Goal: Feedback & Contribution: Contribute content

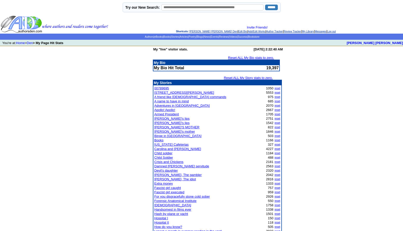
click at [193, 32] on link "[PERSON_NAME] [PERSON_NAME] Den" at bounding box center [214, 31] width 48 height 3
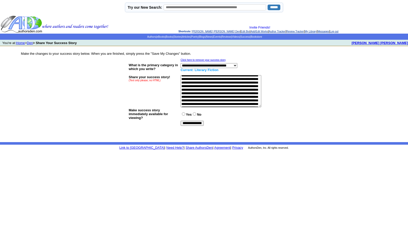
scroll to position [183, 0]
click at [205, 104] on textarea at bounding box center [221, 91] width 81 height 32
type textarea "**********"
click at [190, 124] on input "**********" at bounding box center [192, 123] width 23 height 5
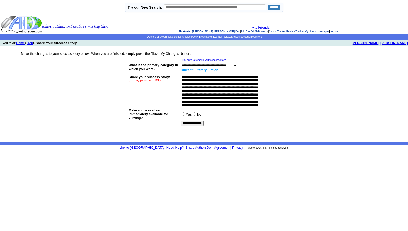
scroll to position [203, 0]
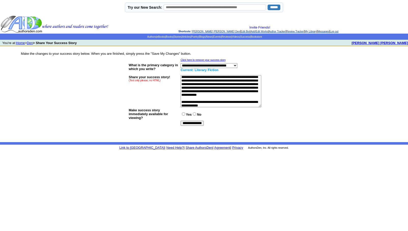
click at [193, 123] on input "**********" at bounding box center [192, 123] width 23 height 5
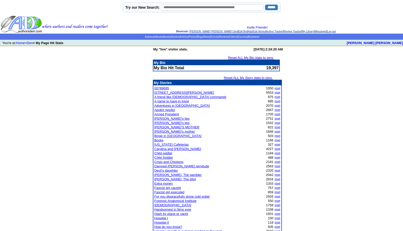
click at [196, 32] on link "[PERSON_NAME] [PERSON_NAME] Den" at bounding box center [214, 31] width 48 height 3
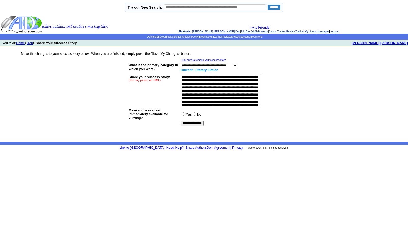
scroll to position [203, 0]
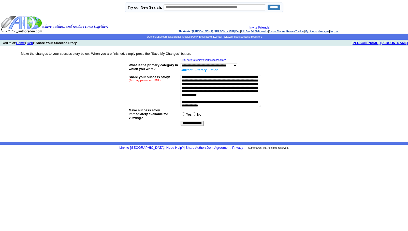
click at [208, 88] on textarea at bounding box center [221, 91] width 81 height 32
type textarea "**********"
click at [195, 123] on input "**********" at bounding box center [192, 123] width 23 height 5
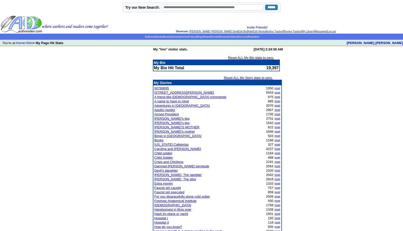
click at [207, 32] on link "[PERSON_NAME] [PERSON_NAME] Den" at bounding box center [214, 31] width 48 height 3
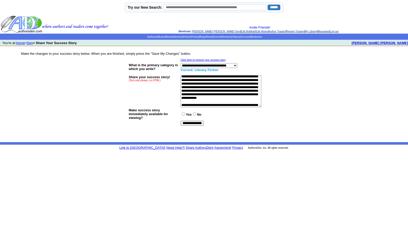
scroll to position [203, 0]
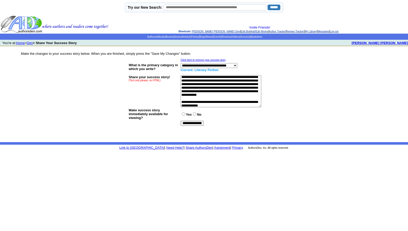
drag, startPoint x: 205, startPoint y: 91, endPoint x: 223, endPoint y: 87, distance: 18.9
click at [205, 91] on textarea at bounding box center [221, 91] width 81 height 32
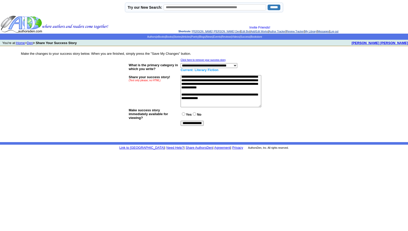
scroll to position [214, 0]
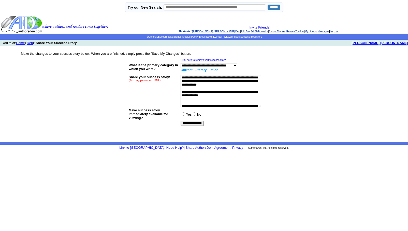
type textarea "**********"
click at [188, 123] on input "**********" at bounding box center [192, 123] width 23 height 5
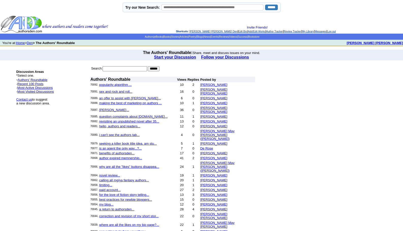
click at [199, 32] on link "[PERSON_NAME] [PERSON_NAME] Den" at bounding box center [214, 31] width 48 height 3
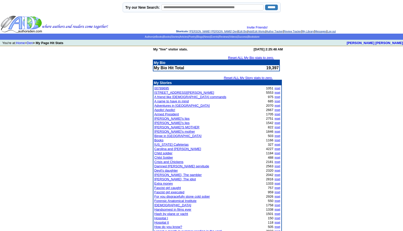
click at [170, 191] on link "Fascist girl executed" at bounding box center [170, 192] width 30 height 4
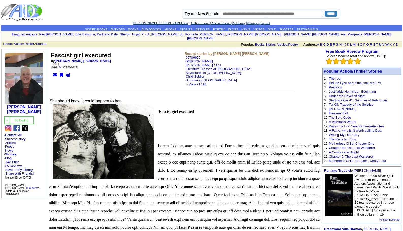
click at [147, 22] on link "[PERSON_NAME] [PERSON_NAME] Den" at bounding box center [160, 23] width 55 height 3
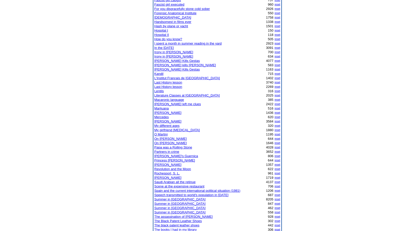
scroll to position [193, 0]
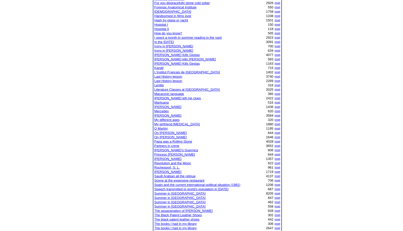
click at [160, 171] on link "[PERSON_NAME]" at bounding box center [168, 172] width 27 height 4
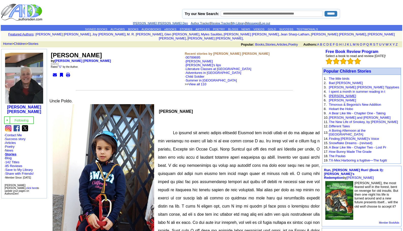
click at [335, 94] on link "[PERSON_NAME]" at bounding box center [342, 96] width 27 height 4
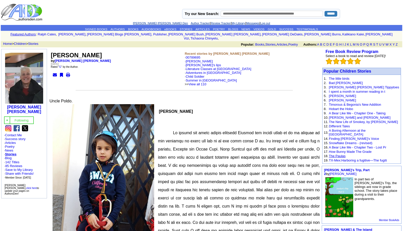
click at [338, 154] on link "The Paulas" at bounding box center [337, 156] width 17 height 4
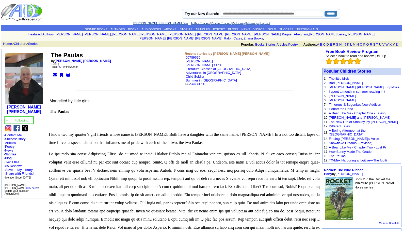
click at [150, 23] on link "[PERSON_NAME] [PERSON_NAME] Den" at bounding box center [160, 23] width 55 height 3
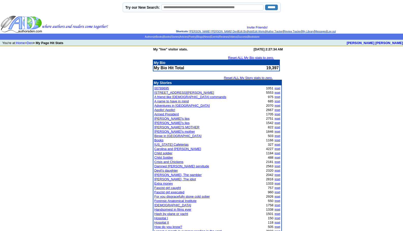
click at [166, 109] on link "Apollo! Apollo!" at bounding box center [165, 110] width 21 height 4
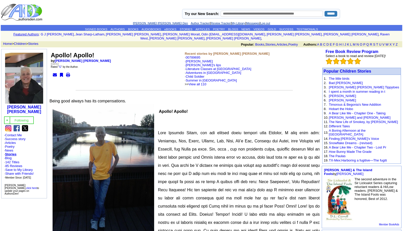
click at [145, 23] on link "[PERSON_NAME] [PERSON_NAME] Den" at bounding box center [160, 23] width 55 height 3
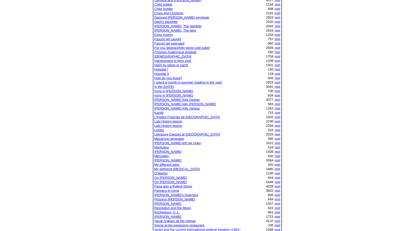
scroll to position [153, 0]
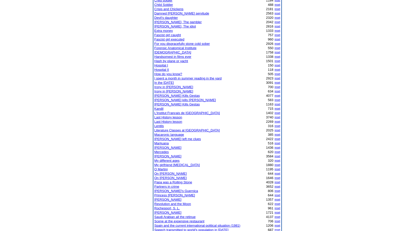
click at [176, 121] on link "Last History lesson" at bounding box center [169, 121] width 28 height 4
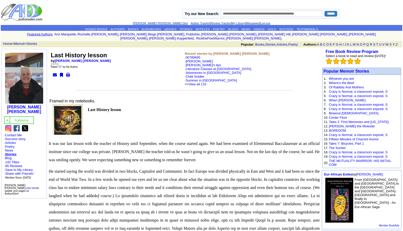
click at [147, 23] on link "[PERSON_NAME] [PERSON_NAME] Den" at bounding box center [160, 23] width 55 height 3
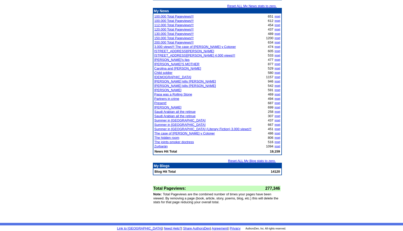
scroll to position [547, 0]
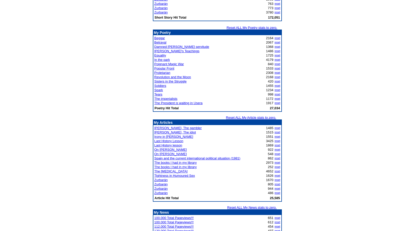
click at [159, 94] on link "Tears" at bounding box center [159, 94] width 8 height 4
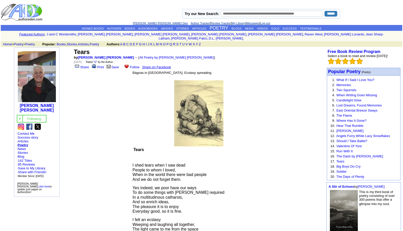
click at [146, 24] on link "[PERSON_NAME] [PERSON_NAME] Den" at bounding box center [160, 23] width 55 height 3
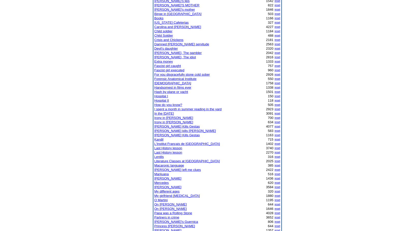
scroll to position [122, 0]
click at [159, 187] on link "[PERSON_NAME]" at bounding box center [168, 187] width 27 height 4
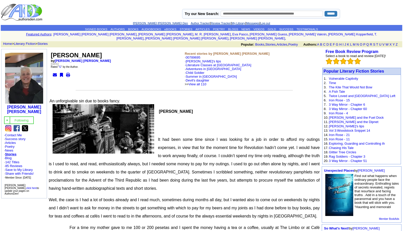
click at [154, 22] on link "[PERSON_NAME] [PERSON_NAME] Den" at bounding box center [160, 23] width 55 height 3
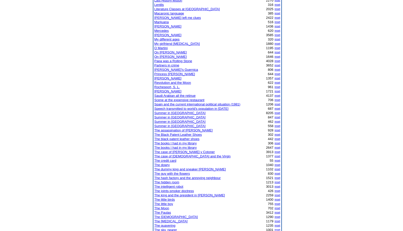
scroll to position [275, 0]
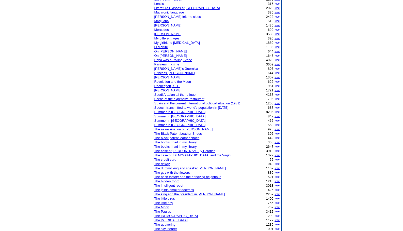
click at [184, 193] on link "The king and the president in [PERSON_NAME]" at bounding box center [190, 194] width 71 height 4
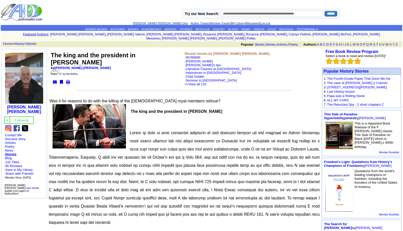
click at [148, 22] on link "[PERSON_NAME] [PERSON_NAME] Den" at bounding box center [160, 23] width 55 height 3
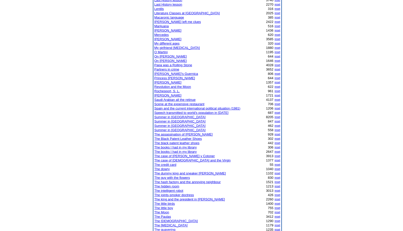
scroll to position [315, 0]
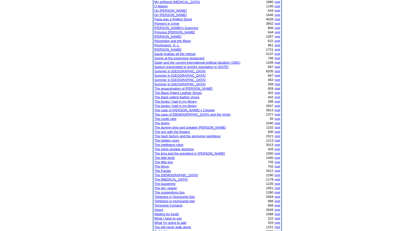
click at [168, 179] on link "The [MEDICAL_DATA]" at bounding box center [171, 179] width 33 height 4
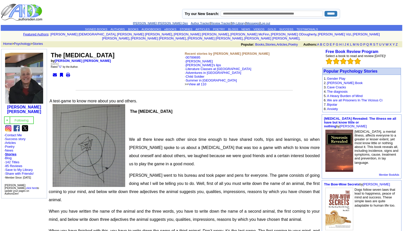
click at [148, 23] on link "[PERSON_NAME] [PERSON_NAME] Den" at bounding box center [160, 23] width 55 height 3
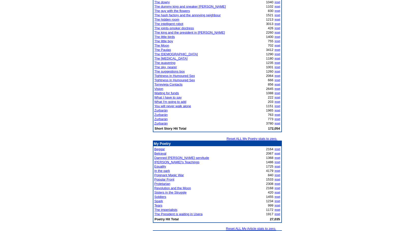
scroll to position [437, 0]
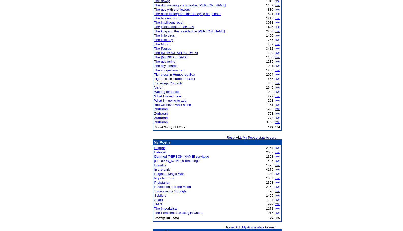
click at [158, 204] on link "Tears" at bounding box center [159, 204] width 8 height 4
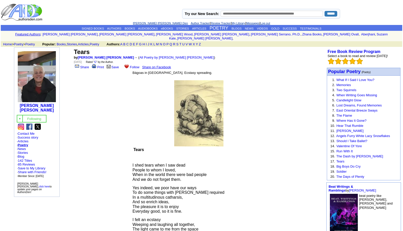
click at [147, 22] on link "[PERSON_NAME] [PERSON_NAME] Den" at bounding box center [160, 23] width 55 height 3
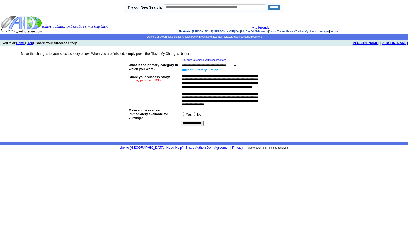
scroll to position [325, 0]
click at [216, 96] on textarea at bounding box center [221, 91] width 81 height 32
type textarea "**********"
click at [193, 124] on input "**********" at bounding box center [192, 123] width 23 height 5
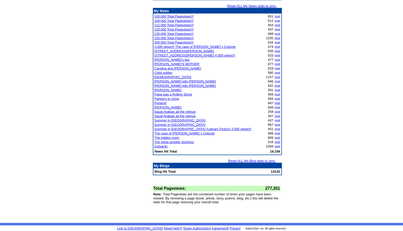
scroll to position [723, 0]
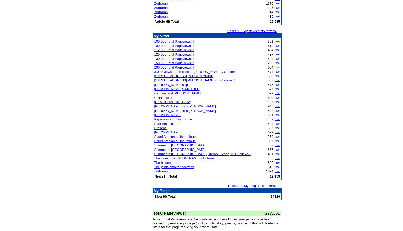
click at [160, 171] on link "Zurbarán" at bounding box center [161, 171] width 13 height 4
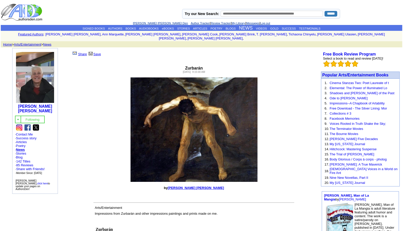
click at [151, 23] on link "[PERSON_NAME] [PERSON_NAME] Den" at bounding box center [160, 23] width 55 height 3
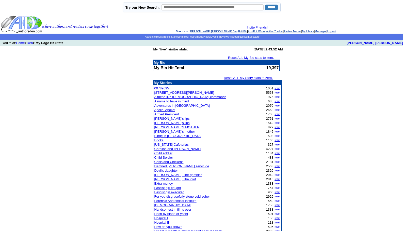
click at [163, 154] on link "Child soldier" at bounding box center [164, 153] width 18 height 4
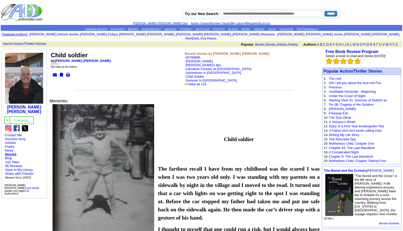
click at [158, 24] on link "[PERSON_NAME] [PERSON_NAME] Den" at bounding box center [160, 23] width 55 height 3
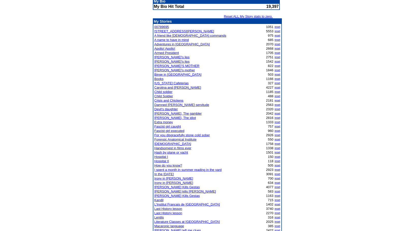
scroll to position [92, 0]
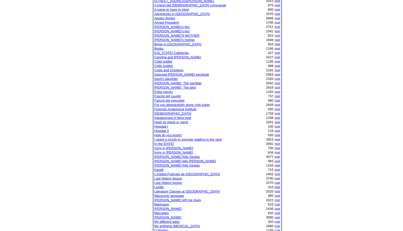
click at [166, 143] on link "In the [DATE]" at bounding box center [165, 144] width 20 height 4
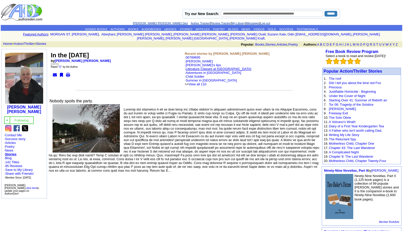
click at [211, 67] on link "Literature Classes at [GEOGRAPHIC_DATA]" at bounding box center [219, 69] width 66 height 4
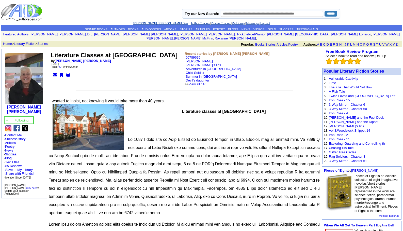
click at [151, 23] on link "[PERSON_NAME] [PERSON_NAME] Den" at bounding box center [160, 23] width 55 height 3
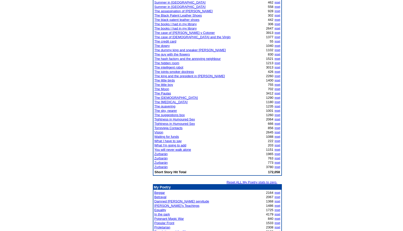
scroll to position [403, 0]
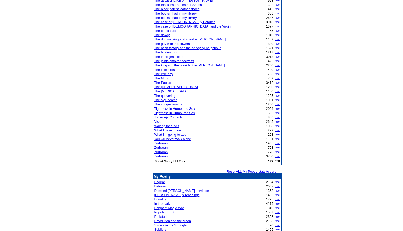
click at [171, 61] on link "The joints-smoker doctress" at bounding box center [175, 61] width 40 height 4
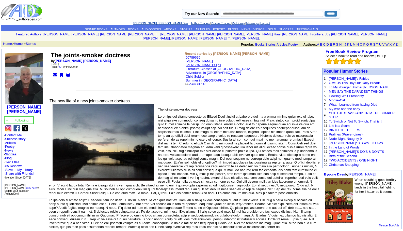
click at [194, 63] on link "[PERSON_NAME]'s lips" at bounding box center [203, 65] width 35 height 4
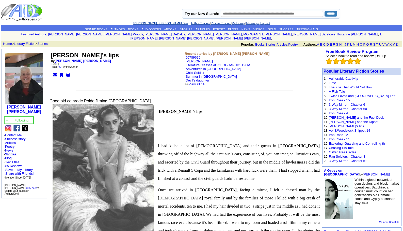
click at [202, 74] on link "Summer in [GEOGRAPHIC_DATA]" at bounding box center [211, 76] width 51 height 4
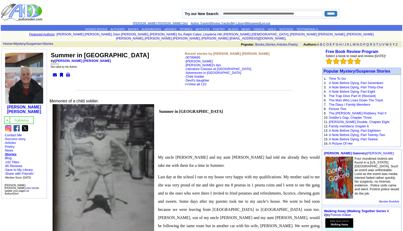
click at [152, 24] on link "[PERSON_NAME] [PERSON_NAME] Den" at bounding box center [160, 23] width 55 height 3
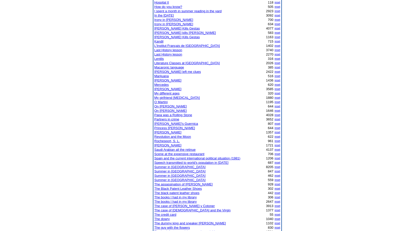
scroll to position [224, 0]
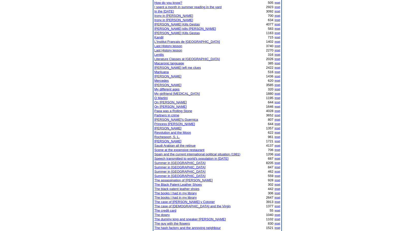
click at [174, 176] on link "Summer in [GEOGRAPHIC_DATA]" at bounding box center [180, 176] width 51 height 4
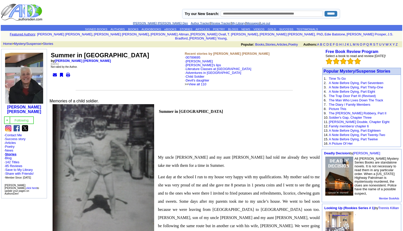
click at [157, 22] on link "[PERSON_NAME] [PERSON_NAME] Den" at bounding box center [160, 23] width 55 height 3
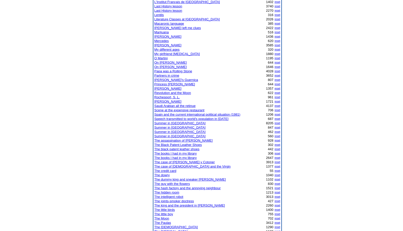
scroll to position [275, 0]
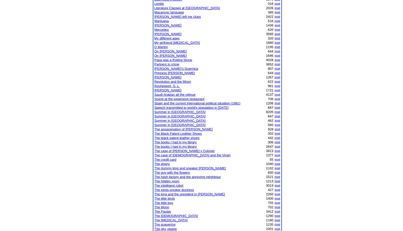
click at [163, 211] on link "The Paulas" at bounding box center [163, 211] width 17 height 4
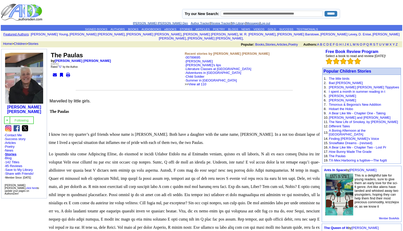
click at [153, 22] on link "[PERSON_NAME] [PERSON_NAME] Den" at bounding box center [160, 23] width 55 height 3
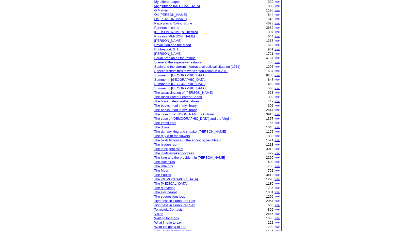
scroll to position [315, 0]
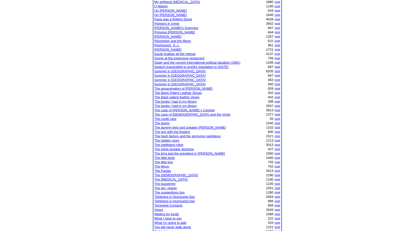
click at [170, 179] on link "The [MEDICAL_DATA]" at bounding box center [171, 179] width 33 height 4
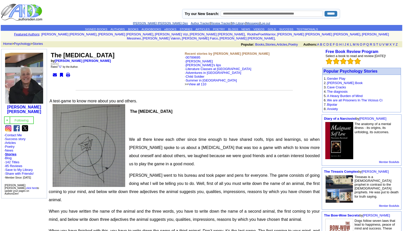
click at [149, 22] on link "[PERSON_NAME] [PERSON_NAME] Den" at bounding box center [160, 23] width 55 height 3
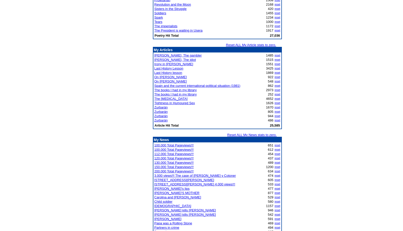
scroll to position [565, 0]
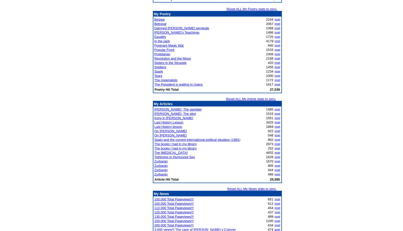
click at [160, 41] on link "In the park" at bounding box center [163, 41] width 16 height 4
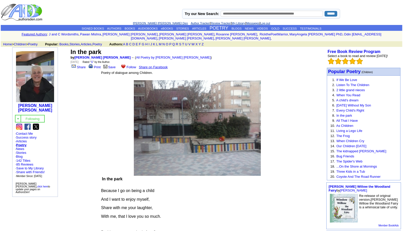
click at [157, 22] on link "[PERSON_NAME] [PERSON_NAME] Den" at bounding box center [160, 23] width 55 height 3
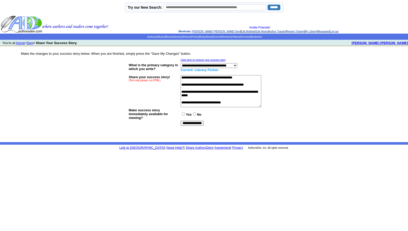
click at [197, 32] on link "[PERSON_NAME] [PERSON_NAME] Den" at bounding box center [216, 31] width 48 height 3
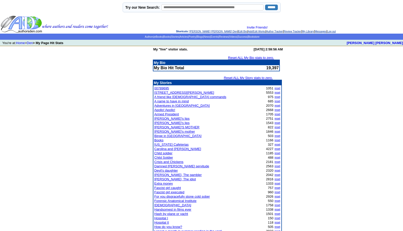
scroll to position [202, 0]
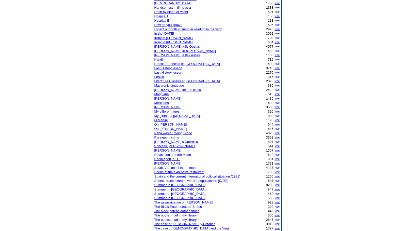
click at [173, 171] on link "Scene at the expensive restaurant" at bounding box center [180, 172] width 50 height 4
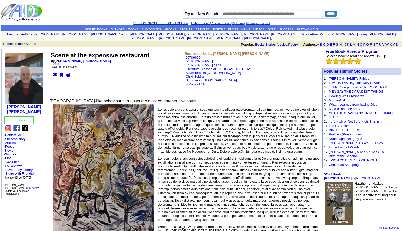
click at [144, 22] on link "[PERSON_NAME] [PERSON_NAME] Den" at bounding box center [160, 23] width 55 height 3
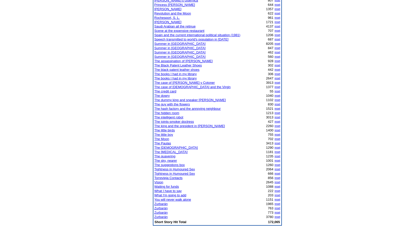
scroll to position [403, 0]
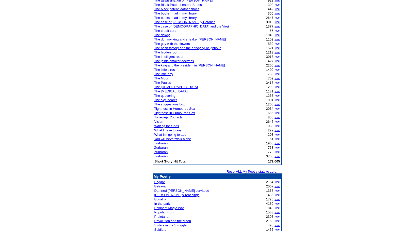
click at [176, 61] on link "The joints-smoker doctress" at bounding box center [175, 61] width 40 height 4
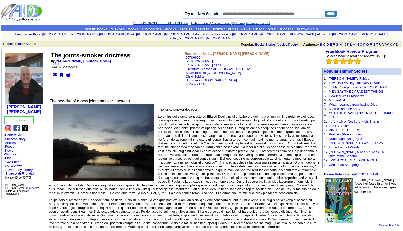
click at [147, 22] on link "[PERSON_NAME] [PERSON_NAME] Den" at bounding box center [160, 23] width 55 height 3
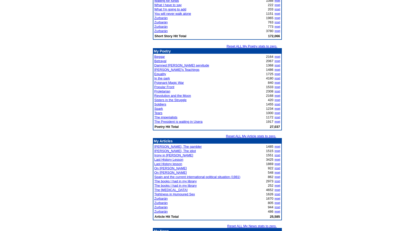
scroll to position [570, 0]
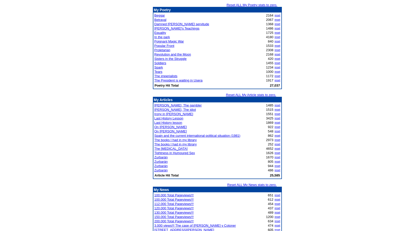
click at [163, 123] on link "Last History lesson" at bounding box center [169, 123] width 28 height 4
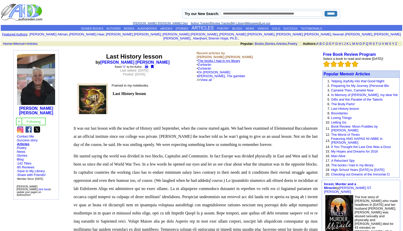
click at [214, 59] on link "The books I had in my library" at bounding box center [219, 61] width 42 height 4
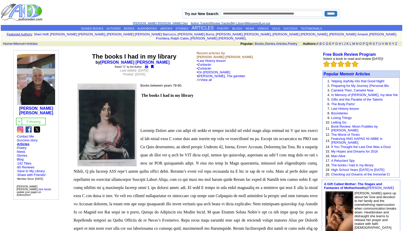
click at [214, 59] on link "Last History lesson" at bounding box center [212, 61] width 28 height 4
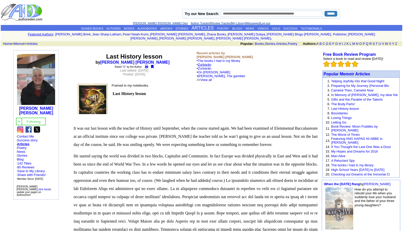
click at [205, 63] on link "Zurbarán" at bounding box center [204, 65] width 13 height 4
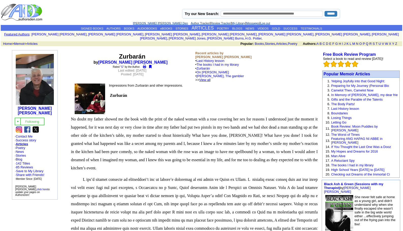
click at [211, 78] on link "View all" at bounding box center [204, 80] width 11 height 4
